Goal: Check status: Check status

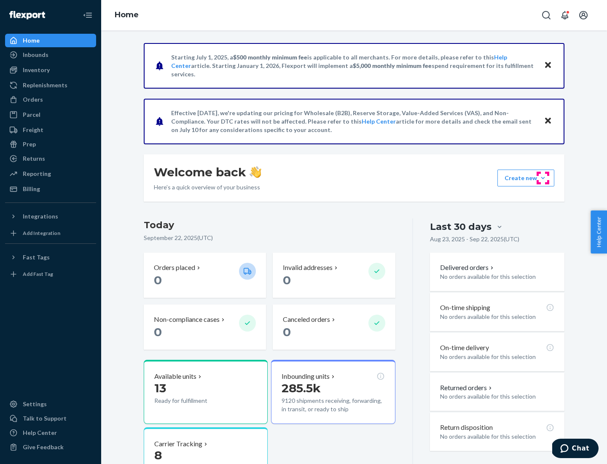
click at [543, 178] on button "Create new Create new inbound Create new order Create new product" at bounding box center [525, 177] width 57 height 17
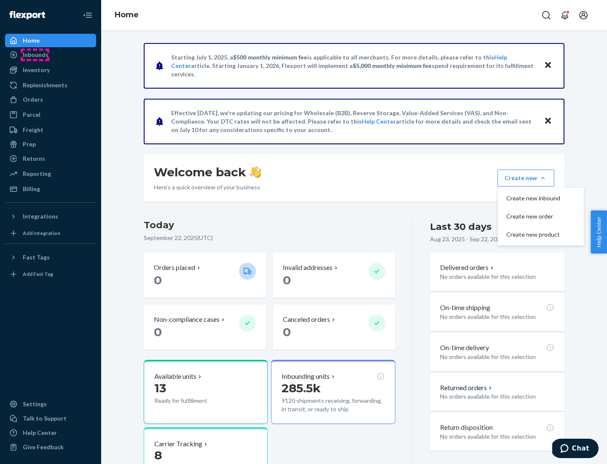
click at [35, 55] on div "Inbounds" at bounding box center [36, 55] width 26 height 8
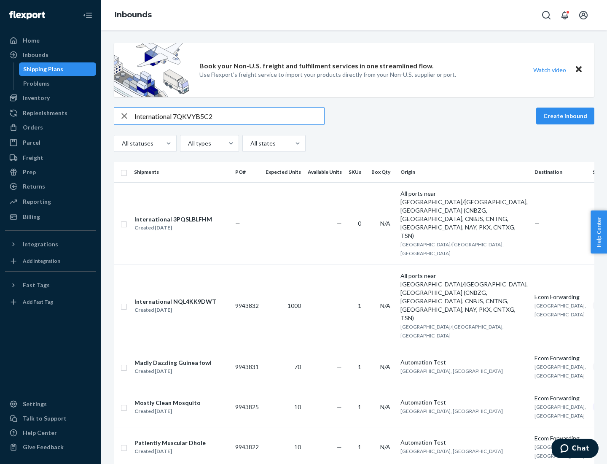
type input "International 7QKVYB5C29"
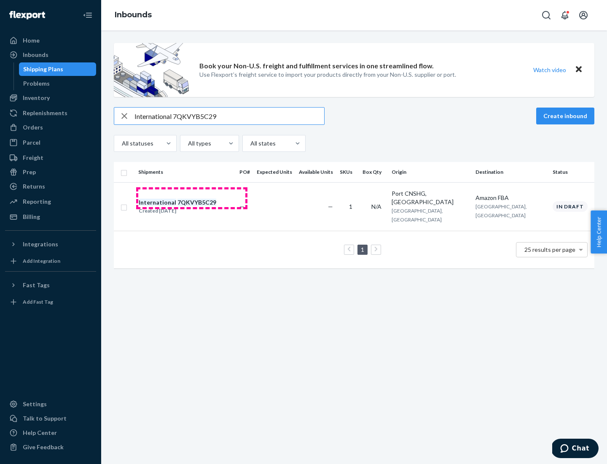
click at [192, 206] on div "Created [DATE]" at bounding box center [178, 210] width 78 height 8
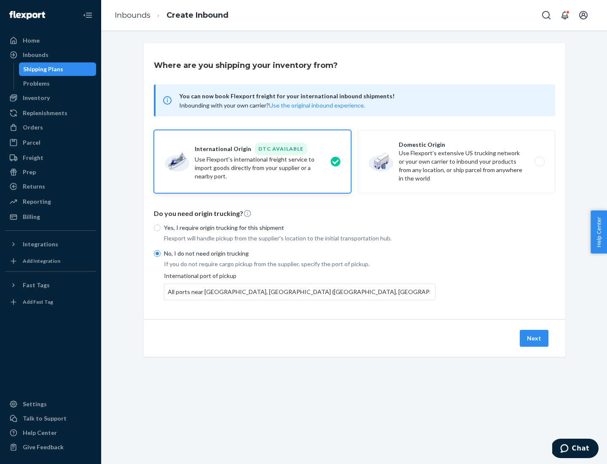
click at [534, 338] on button "Next" at bounding box center [534, 338] width 29 height 17
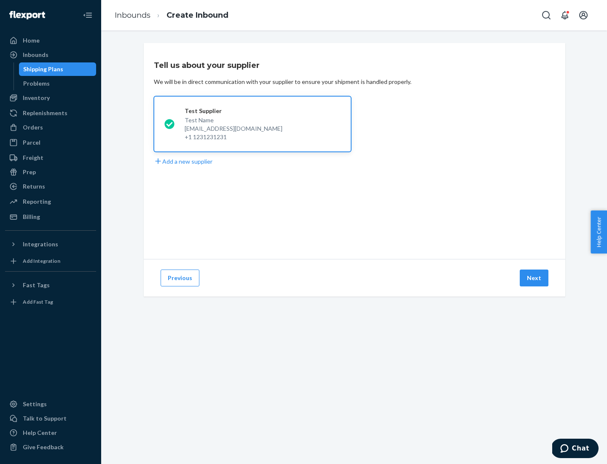
click at [534, 278] on button "Next" at bounding box center [534, 277] width 29 height 17
